Goal: Information Seeking & Learning: Learn about a topic

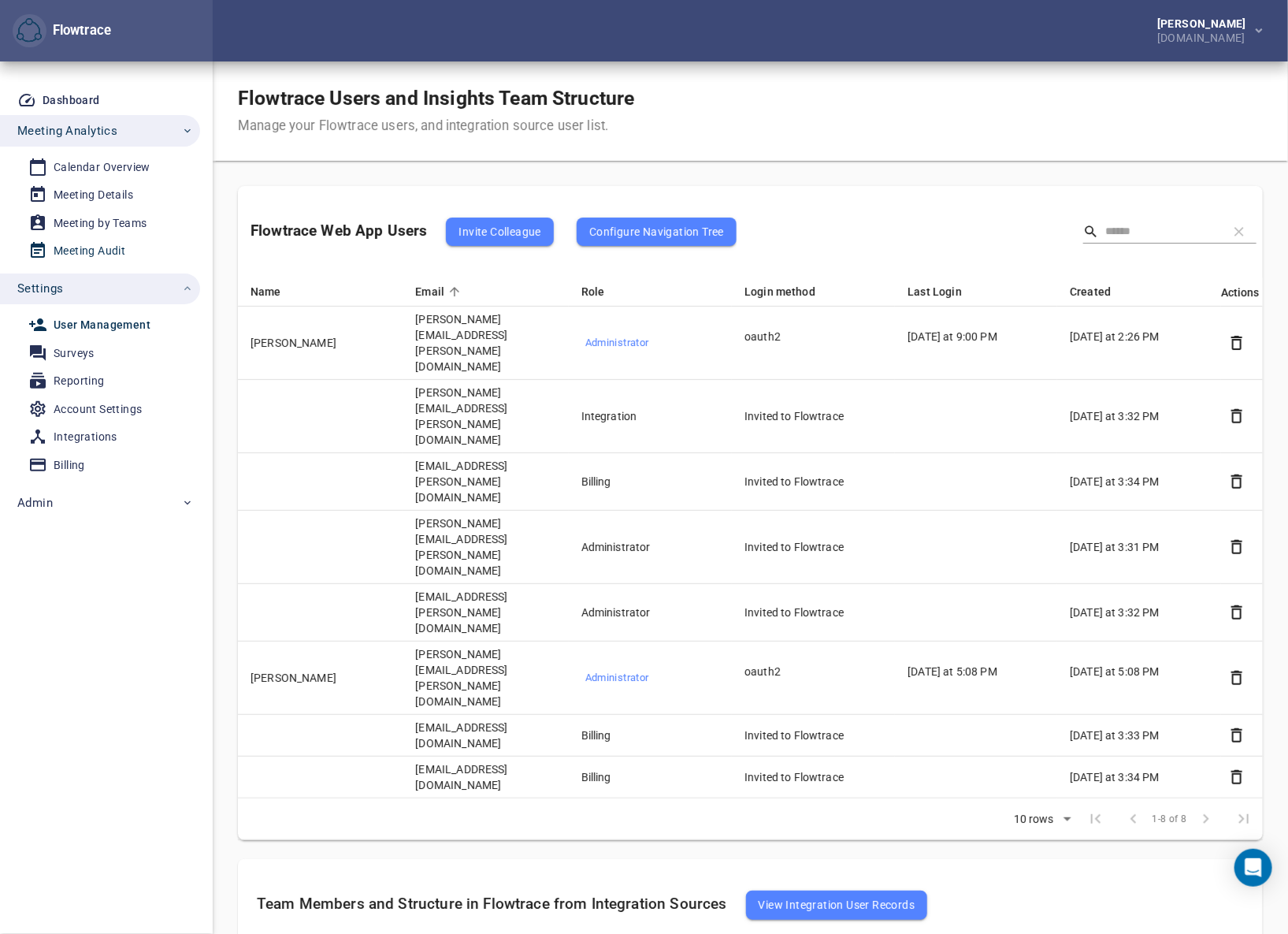
click at [99, 246] on div "Meeting Audit" at bounding box center [89, 250] width 72 height 20
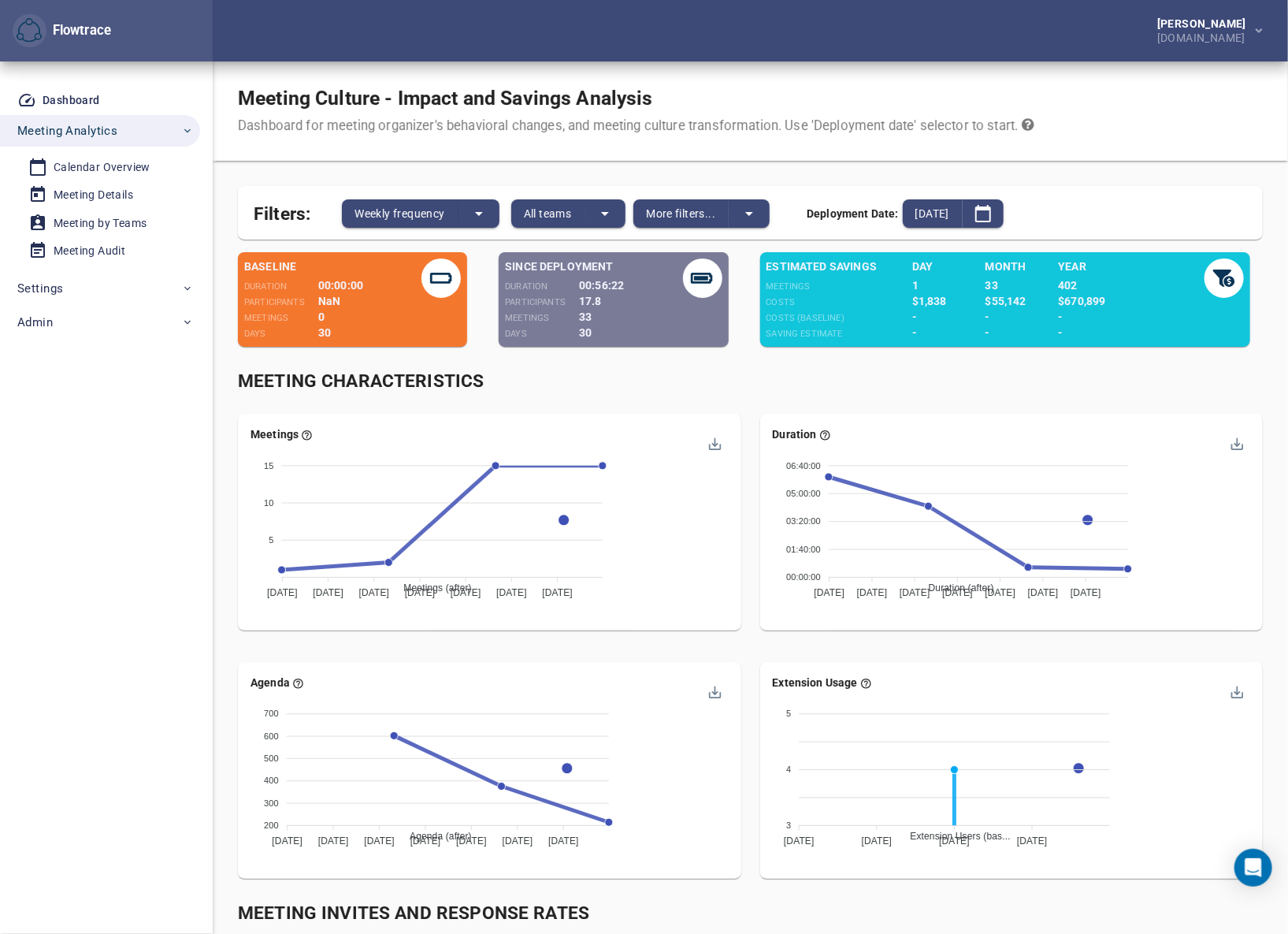
click at [832, 30] on div "[PERSON_NAME] [DOMAIN_NAME]" at bounding box center [750, 30] width 1075 height 61
click at [91, 319] on span "Admin" at bounding box center [106, 323] width 176 height 21
click at [90, 284] on span "Settings" at bounding box center [106, 289] width 176 height 21
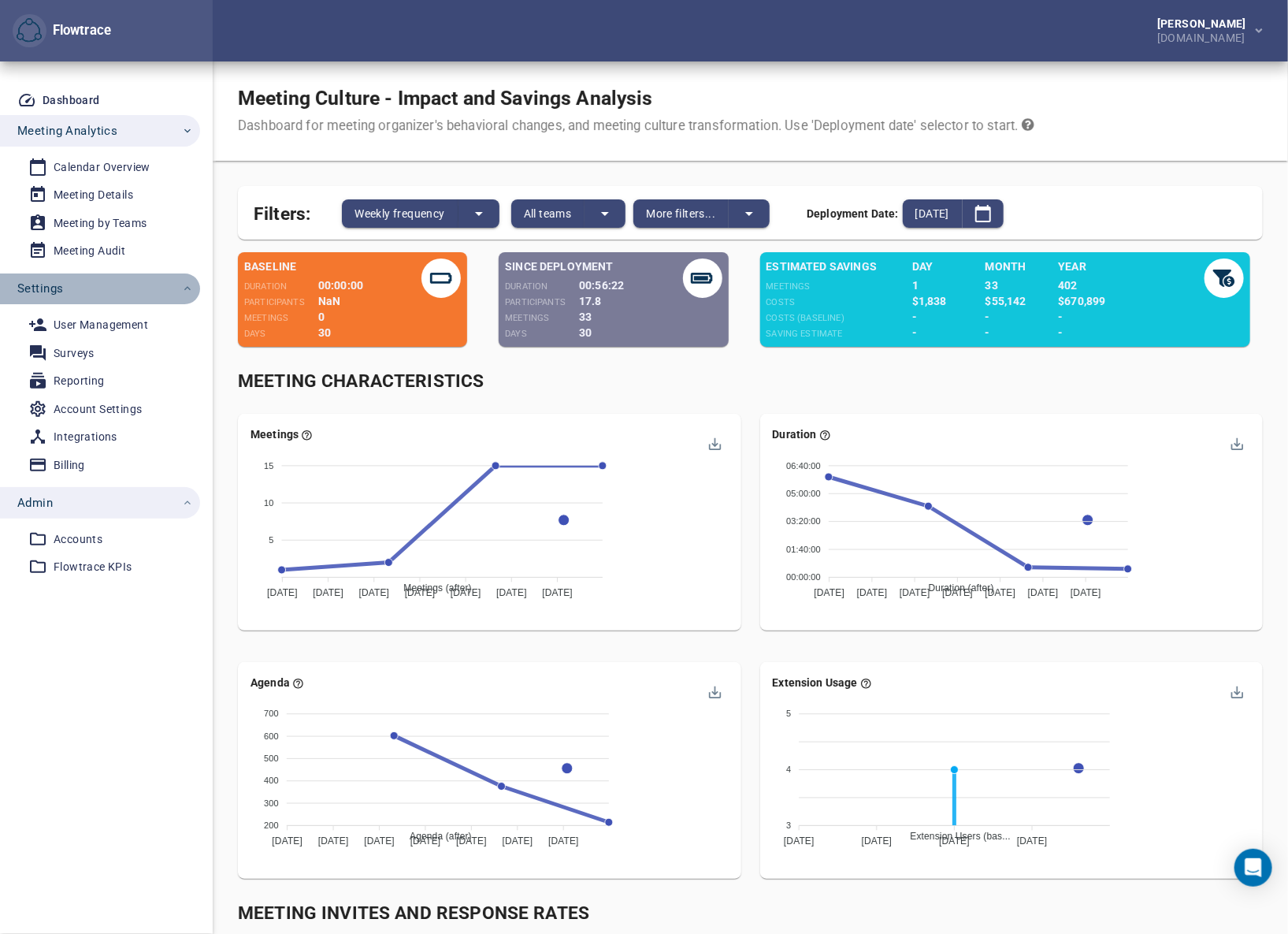
click at [90, 284] on span "Settings" at bounding box center [106, 289] width 176 height 21
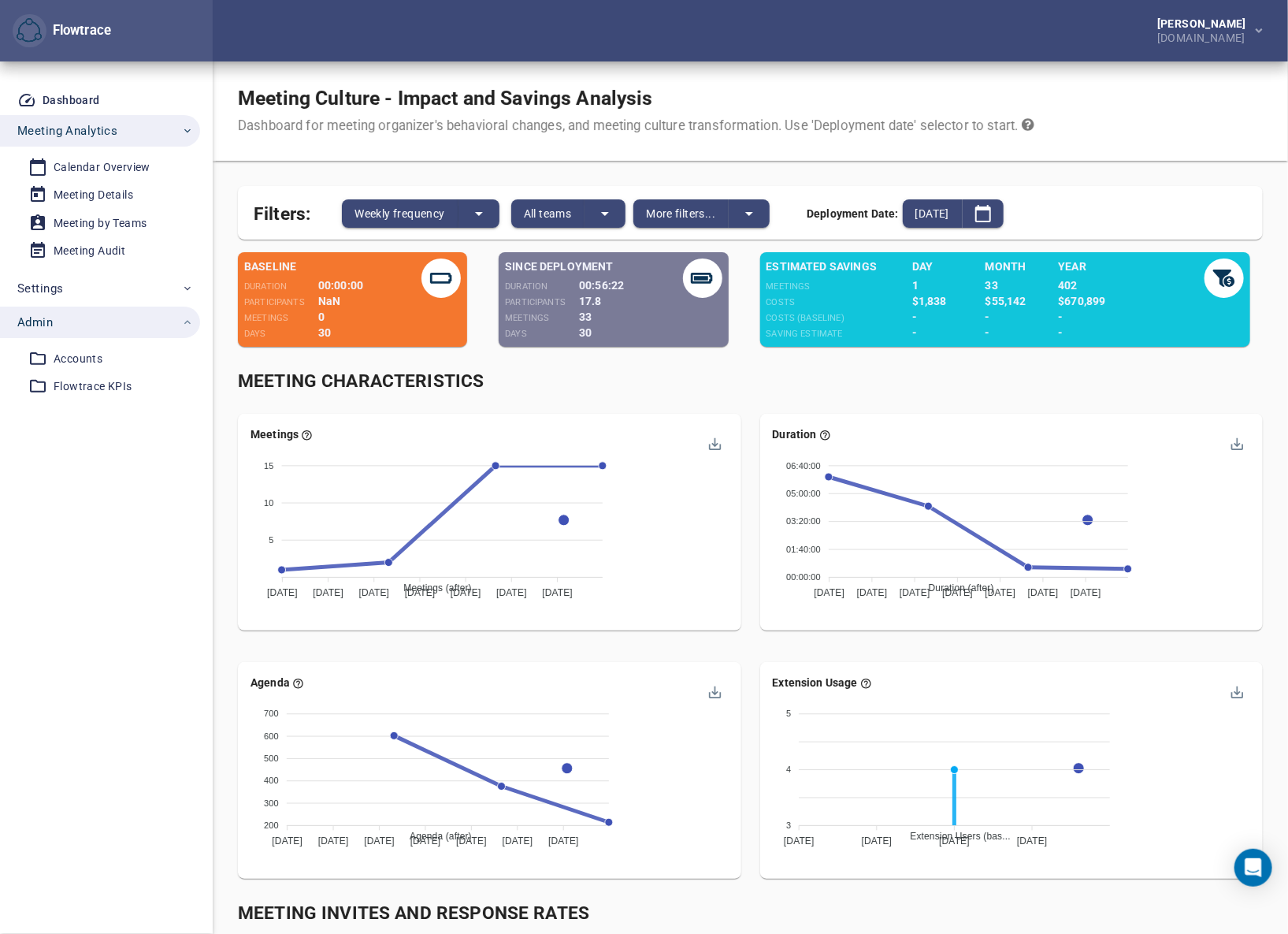
click at [102, 320] on span "Admin" at bounding box center [106, 323] width 176 height 21
click at [609, 32] on div "[PERSON_NAME] [DOMAIN_NAME]" at bounding box center [750, 30] width 1075 height 61
click at [528, 34] on div "[PERSON_NAME] [DOMAIN_NAME]" at bounding box center [750, 30] width 1075 height 61
click at [795, 71] on div "Meeting Culture - Impact and Savings Analysis Dashboard for meeting organizer's…" at bounding box center [750, 110] width 1075 height 99
click at [794, 47] on div "[PERSON_NAME] [DOMAIN_NAME]" at bounding box center [750, 30] width 1075 height 61
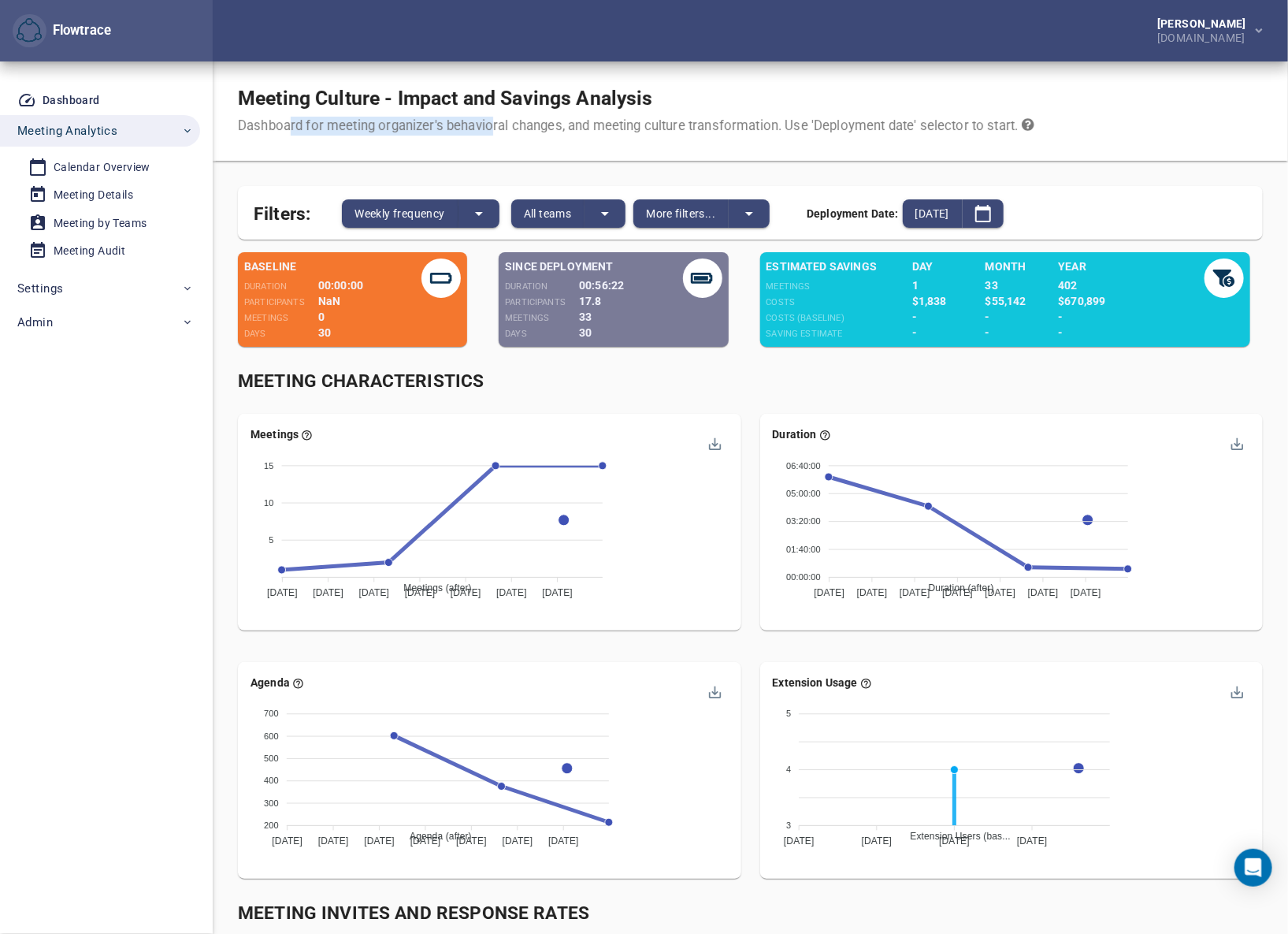
drag, startPoint x: 307, startPoint y: 122, endPoint x: 582, endPoint y: 122, distance: 275.0
click at [525, 122] on div "Dashboard for meeting organizer's behavioral changes, and meeting culture trans…" at bounding box center [636, 126] width 796 height 19
click at [377, 123] on div "Dashboard for meeting organizer's behavioral changes, and meeting culture trans…" at bounding box center [636, 126] width 796 height 19
drag, startPoint x: 330, startPoint y: 123, endPoint x: 636, endPoint y: 123, distance: 306.0
click at [601, 123] on div "Dashboard for meeting organizer's behavioral changes, and meeting culture trans…" at bounding box center [636, 126] width 796 height 19
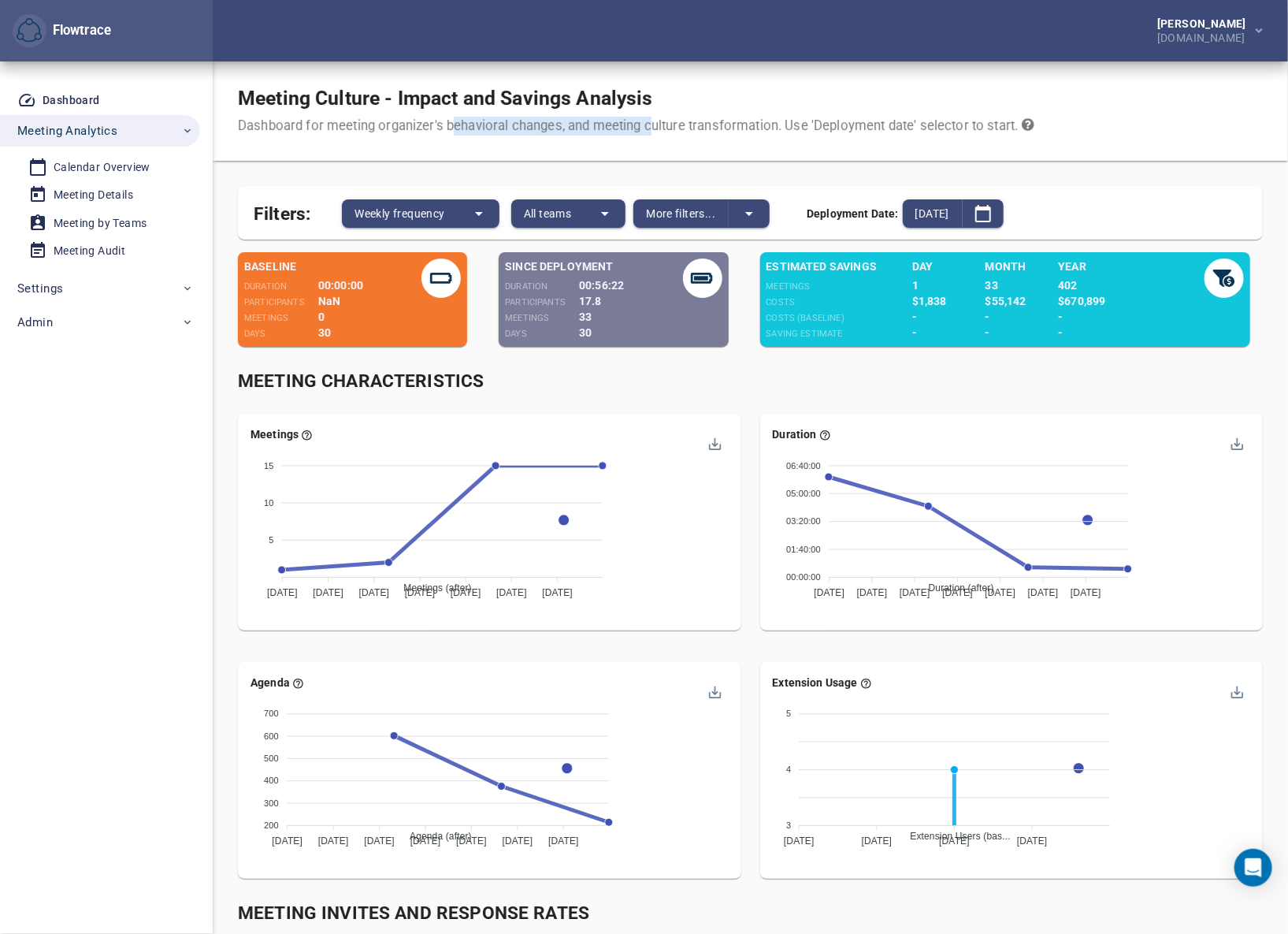
drag, startPoint x: 655, startPoint y: 123, endPoint x: 398, endPoint y: 126, distance: 257.0
click at [451, 128] on div "Dashboard for meeting organizer's behavioral changes, and meeting culture trans…" at bounding box center [636, 126] width 796 height 19
drag, startPoint x: 398, startPoint y: 126, endPoint x: 736, endPoint y: 122, distance: 338.0
click at [702, 122] on div "Dashboard for meeting organizer's behavioral changes, and meeting culture trans…" at bounding box center [636, 126] width 796 height 19
drag, startPoint x: 740, startPoint y: 121, endPoint x: 471, endPoint y: 121, distance: 269.0
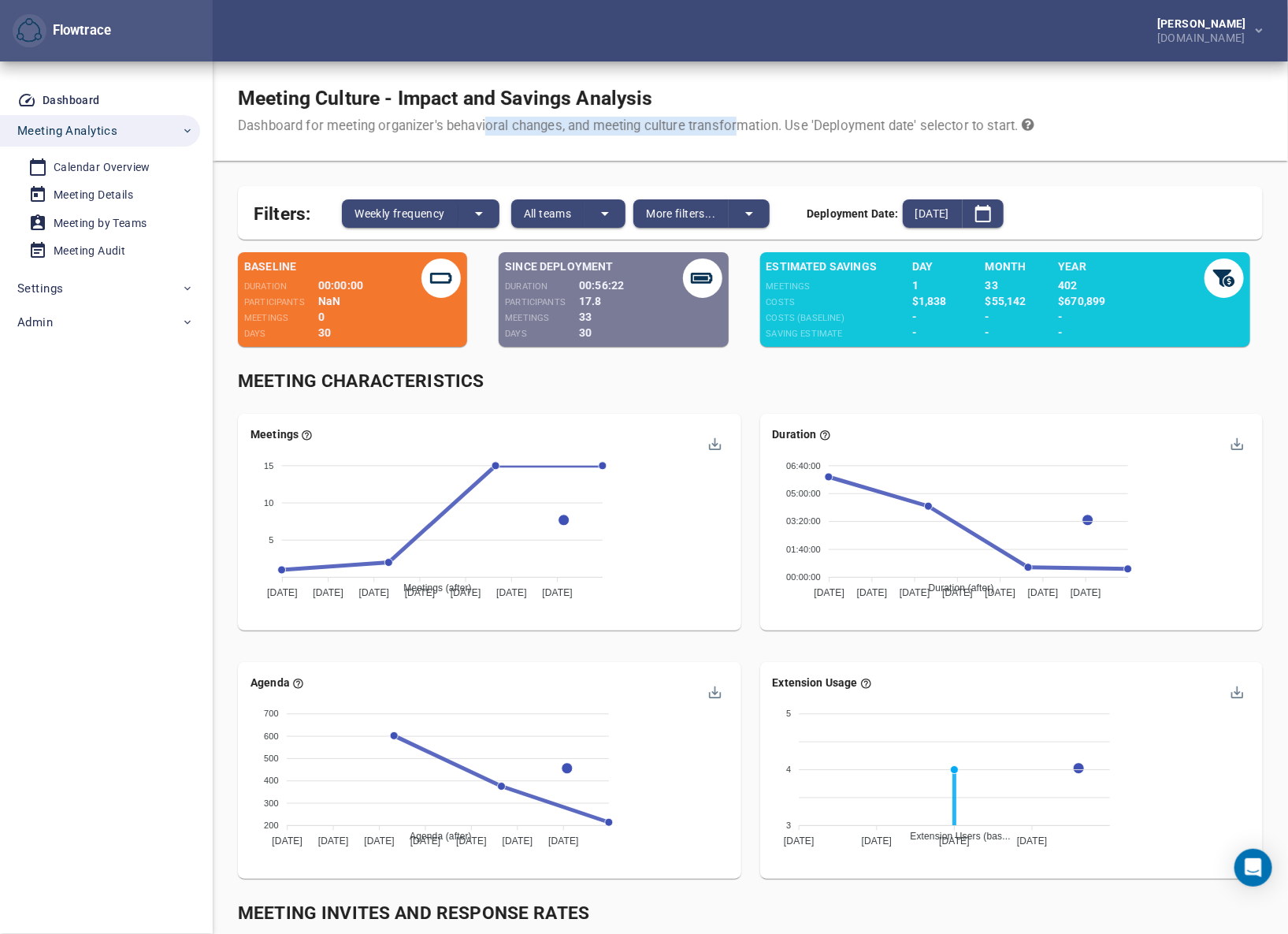
click at [476, 121] on div "Dashboard for meeting organizer's behavioral changes, and meeting culture trans…" at bounding box center [636, 126] width 796 height 19
click at [445, 121] on div "Dashboard for meeting organizer's behavioral changes, and meeting culture trans…" at bounding box center [636, 126] width 796 height 19
drag, startPoint x: 694, startPoint y: 122, endPoint x: 768, endPoint y: 119, distance: 74.1
click at [738, 122] on div "Dashboard for meeting organizer's behavioral changes, and meeting culture trans…" at bounding box center [636, 126] width 796 height 19
drag, startPoint x: 724, startPoint y: 118, endPoint x: 585, endPoint y: 118, distance: 139.0
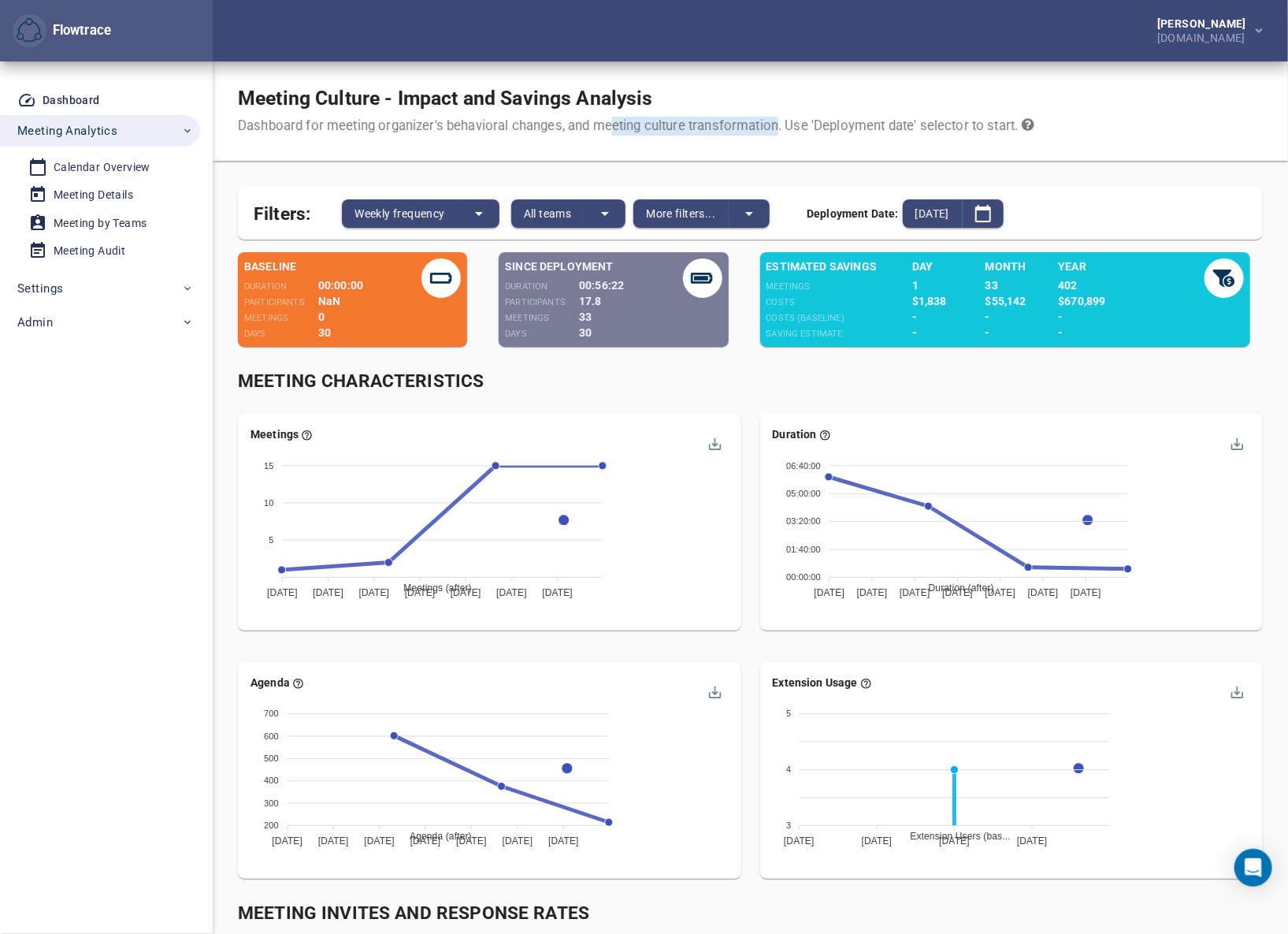
click at [586, 118] on div "Dashboard for meeting organizer's behavioral changes, and meeting culture trans…" at bounding box center [636, 126] width 796 height 19
click at [585, 118] on div "Dashboard for meeting organizer's behavioral changes, and meeting culture trans…" at bounding box center [636, 126] width 796 height 19
drag, startPoint x: 585, startPoint y: 118, endPoint x: 907, endPoint y: 115, distance: 322.0
click at [872, 118] on div "Dashboard for meeting organizer's behavioral changes, and meeting culture trans…" at bounding box center [636, 126] width 796 height 19
drag, startPoint x: 815, startPoint y: 116, endPoint x: 756, endPoint y: 118, distance: 59.0
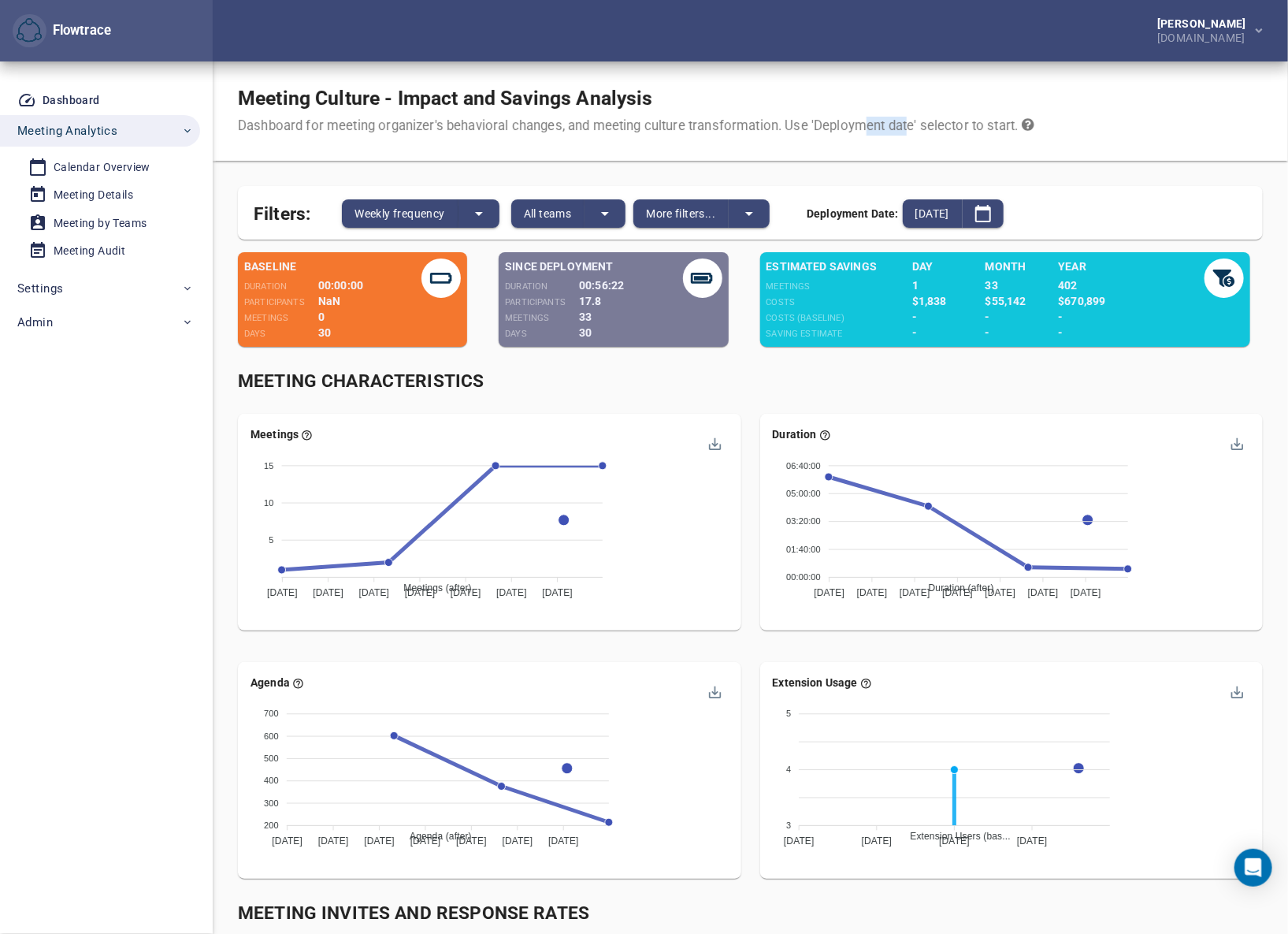
click at [787, 117] on div "Meeting Culture - Impact and Savings Analysis Dashboard for meeting organizer's…" at bounding box center [642, 110] width 809 height 48
click at [756, 118] on div "Dashboard for meeting organizer's behavioral changes, and meeting culture trans…" at bounding box center [636, 126] width 796 height 19
drag, startPoint x: 756, startPoint y: 118, endPoint x: 903, endPoint y: 118, distance: 147.0
click at [900, 118] on div "Dashboard for meeting organizer's behavioral changes, and meeting culture trans…" at bounding box center [636, 126] width 796 height 19
click at [737, 118] on div "Dashboard for meeting organizer's behavioral changes, and meeting culture trans…" at bounding box center [636, 126] width 796 height 19
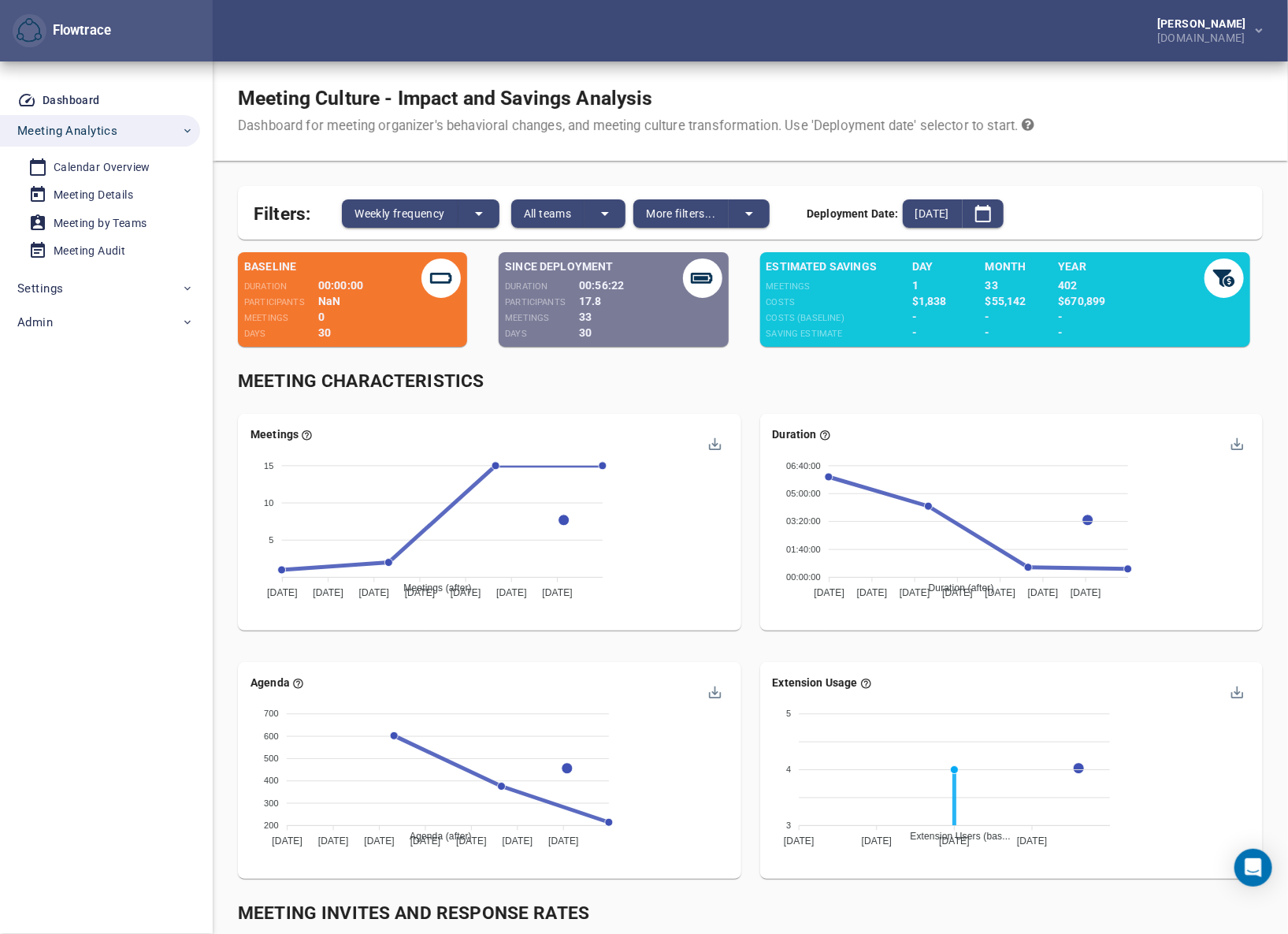
click at [729, 118] on div "Dashboard for meeting organizer's behavioral changes, and meeting culture trans…" at bounding box center [636, 126] width 796 height 19
click at [833, 68] on div "Meeting Culture - Impact and Savings Analysis Dashboard for meeting organizer's…" at bounding box center [750, 110] width 1075 height 99
drag, startPoint x: 897, startPoint y: 130, endPoint x: 713, endPoint y: 124, distance: 184.1
click at [748, 124] on div "Dashboard for meeting organizer's behavioral changes, and meeting culture trans…" at bounding box center [636, 126] width 796 height 19
click at [707, 126] on div "Dashboard for meeting organizer's behavioral changes, and meeting culture trans…" at bounding box center [636, 126] width 796 height 19
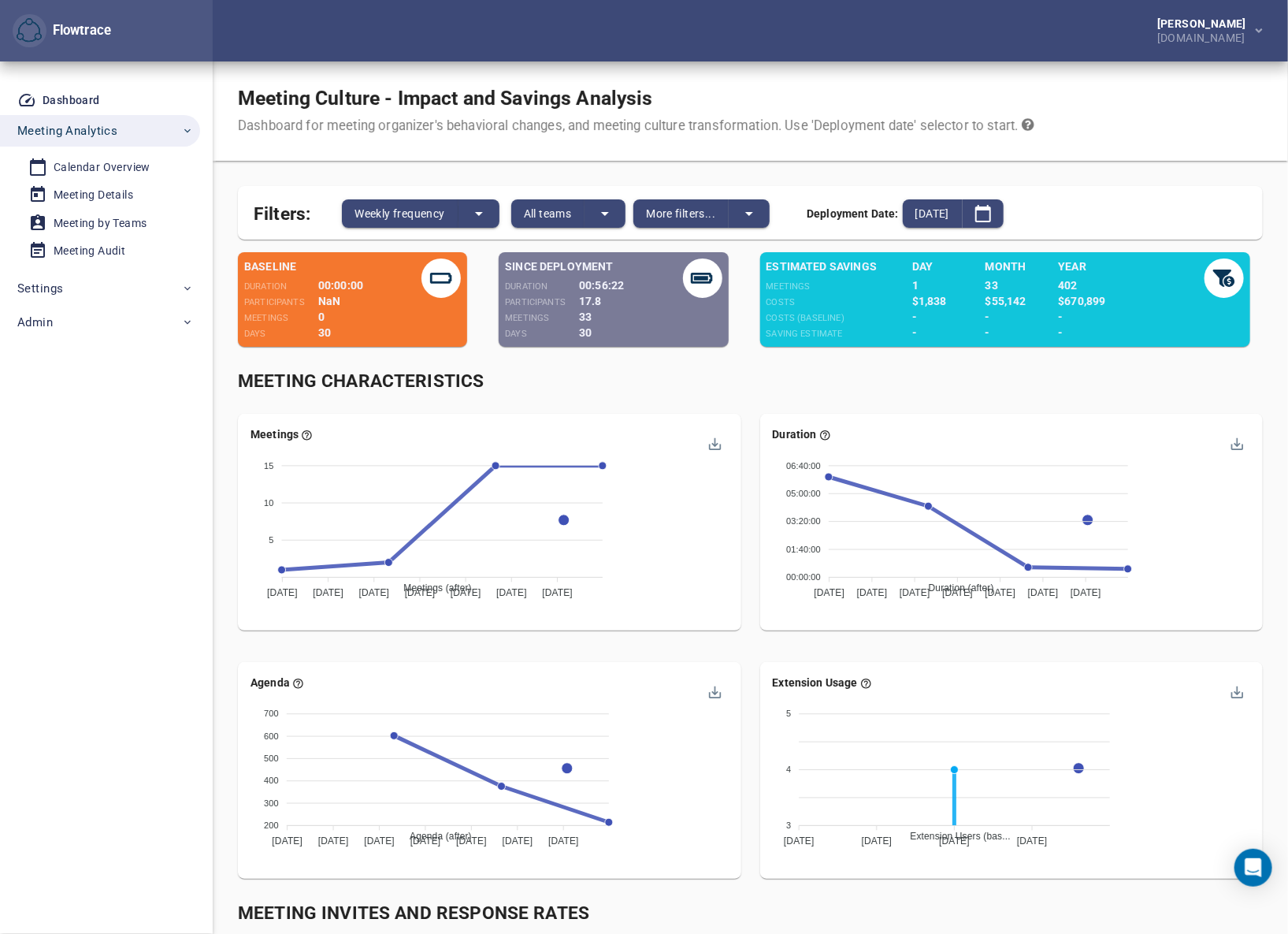
click at [872, 55] on div "[PERSON_NAME] [DOMAIN_NAME]" at bounding box center [750, 30] width 1075 height 61
drag, startPoint x: 866, startPoint y: 126, endPoint x: 779, endPoint y: 126, distance: 87.0
click at [783, 126] on div "Dashboard for meeting organizer's behavioral changes, and meeting culture trans…" at bounding box center [636, 126] width 796 height 19
click at [778, 126] on div "Dashboard for meeting organizer's behavioral changes, and meeting culture trans…" at bounding box center [636, 126] width 796 height 19
click at [835, 58] on div "[PERSON_NAME] [DOMAIN_NAME]" at bounding box center [750, 30] width 1075 height 61
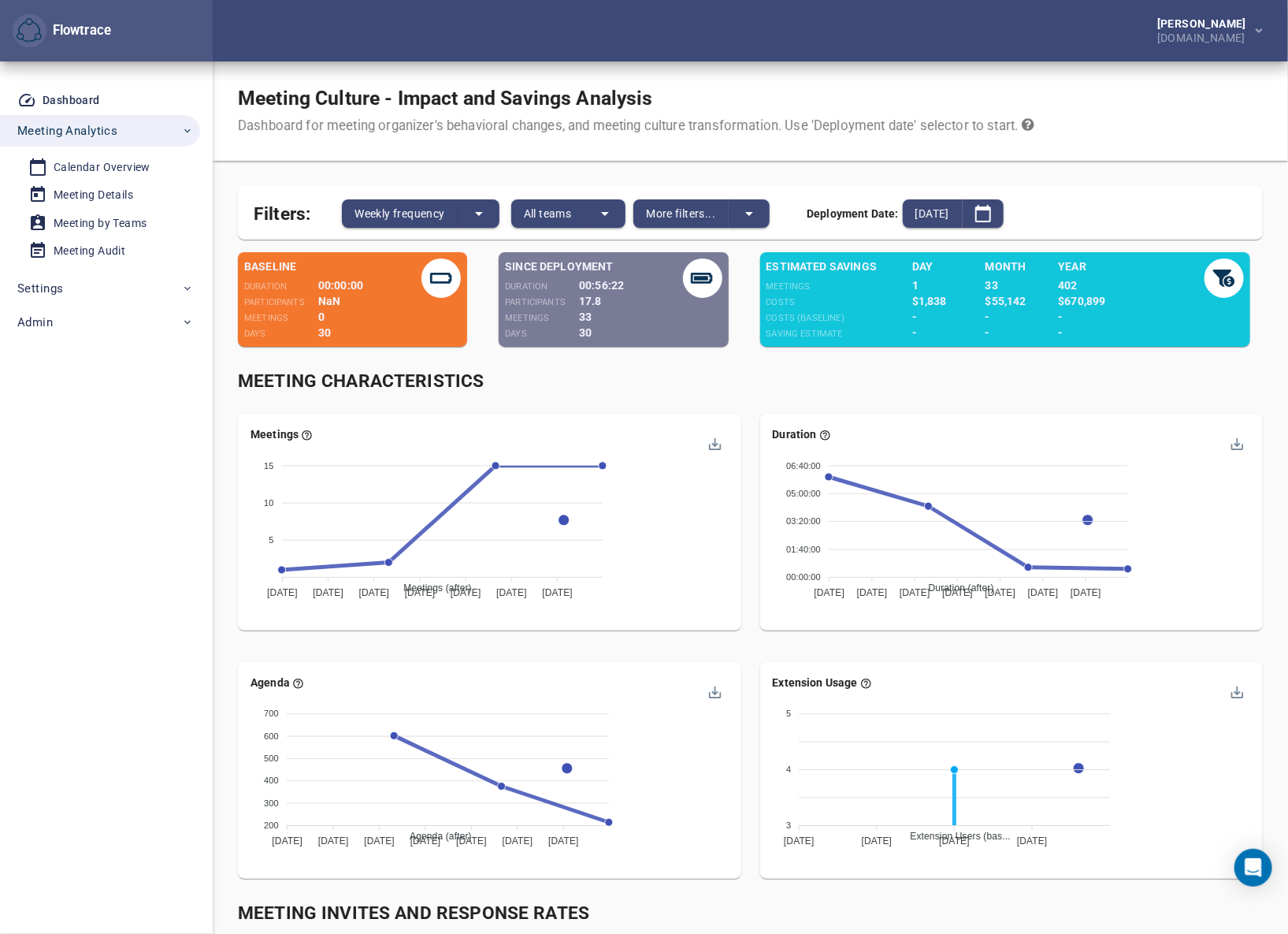
drag, startPoint x: 1253, startPoint y: 388, endPoint x: 1217, endPoint y: 340, distance: 60.0
click at [1253, 388] on div "Meeting Characteristics" at bounding box center [750, 382] width 1025 height 26
